Goal: Find specific page/section: Find specific page/section

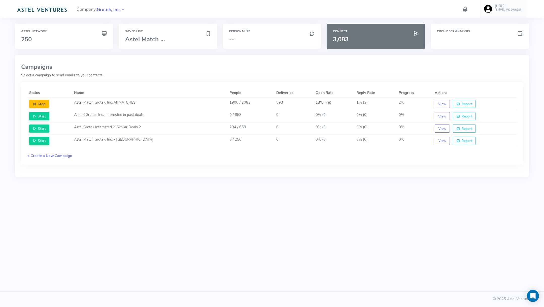
click at [109, 9] on span "Grotek, Inc." at bounding box center [109, 9] width 24 height 7
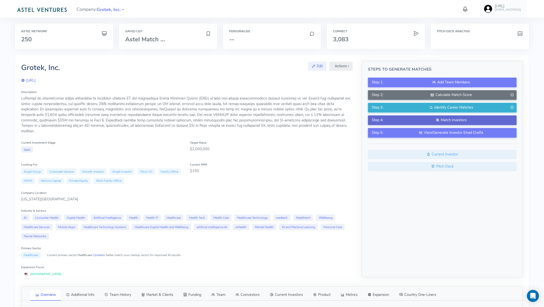
click at [437, 121] on icon at bounding box center [437, 119] width 4 height 5
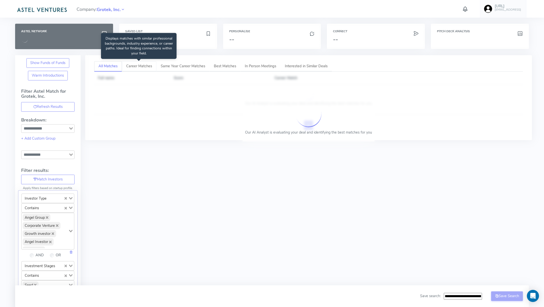
click at [144, 64] on span "Career Matches" at bounding box center [139, 65] width 26 height 5
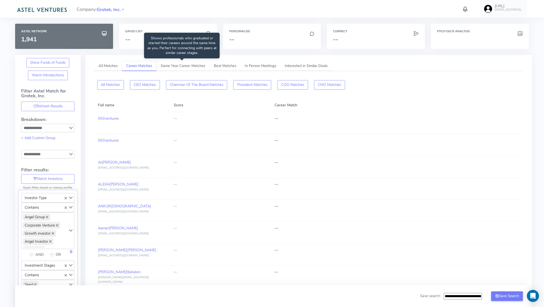
click at [171, 63] on span "Same Year Career Matches" at bounding box center [183, 65] width 45 height 5
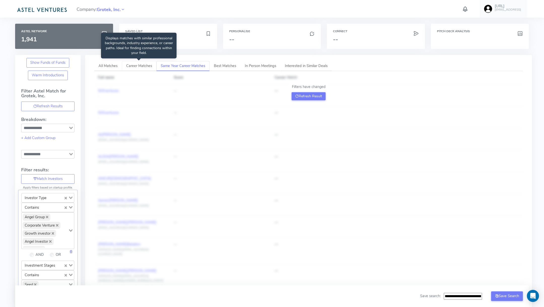
click at [128, 65] on span "Career Matches" at bounding box center [139, 65] width 26 height 5
type input "**********"
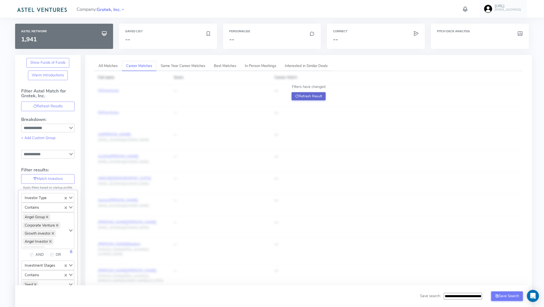
click at [297, 98] on icon at bounding box center [297, 96] width 4 height 5
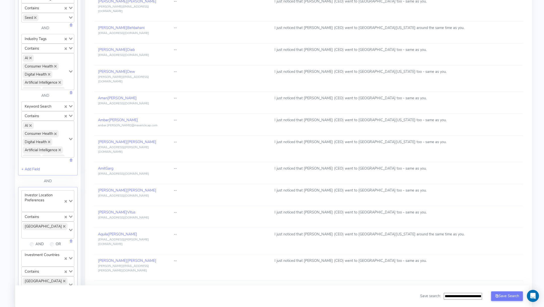
scroll to position [534, 0]
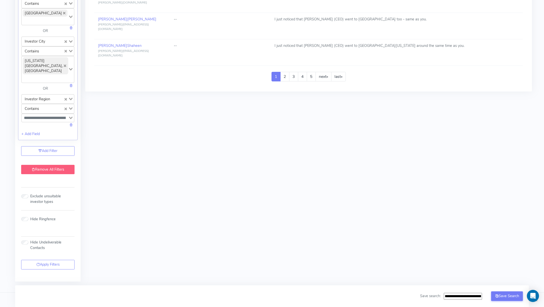
click at [55, 168] on link "Remove All Filters" at bounding box center [47, 170] width 53 height 10
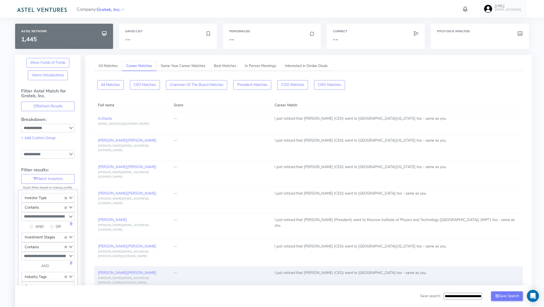
scroll to position [315, 0]
